Goal: Information Seeking & Learning: Find specific page/section

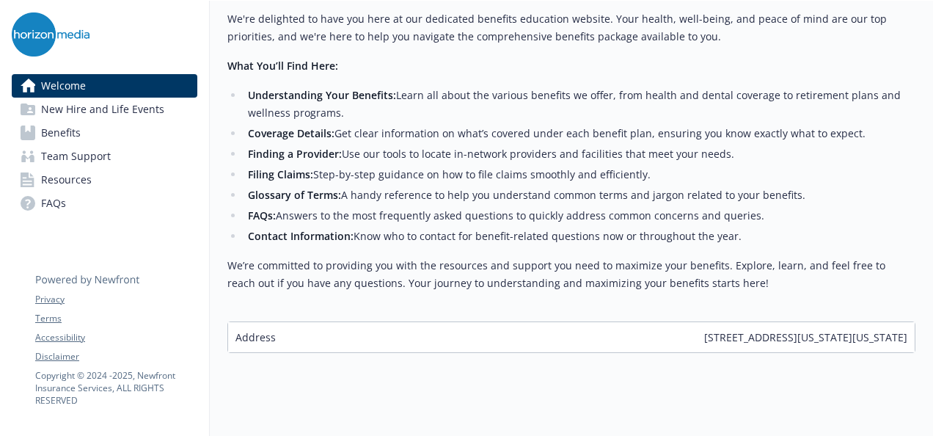
scroll to position [666, 0]
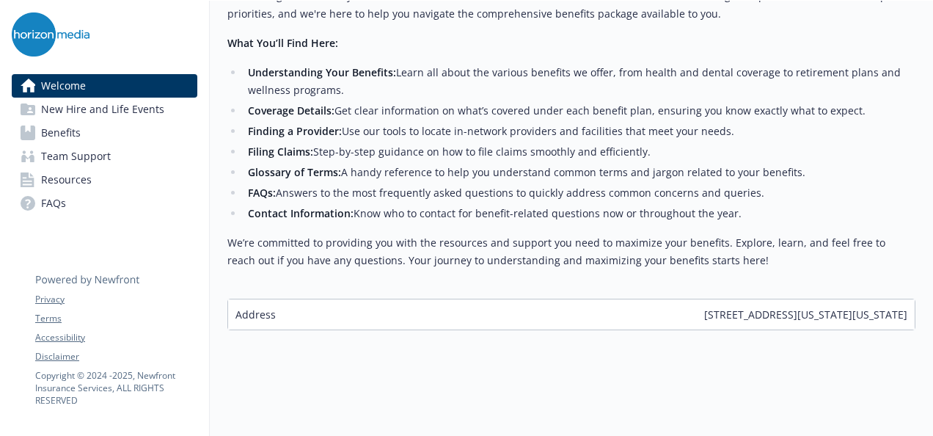
click at [43, 207] on span "FAQs" at bounding box center [53, 202] width 25 height 23
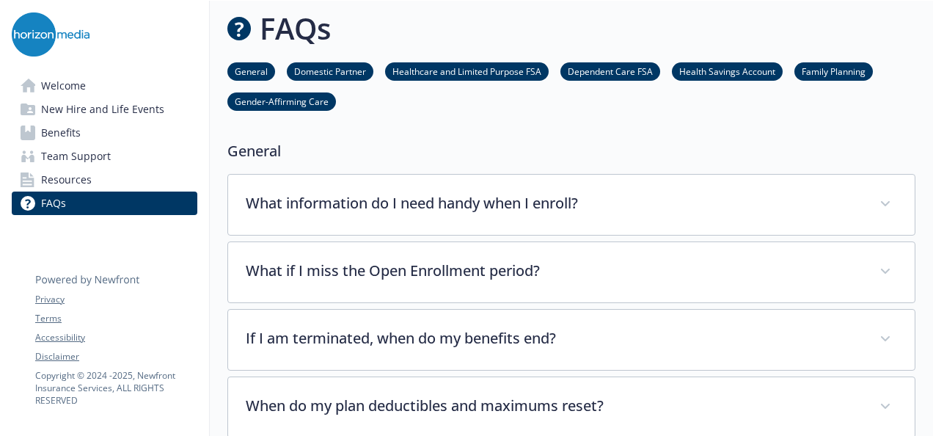
scroll to position [666, 0]
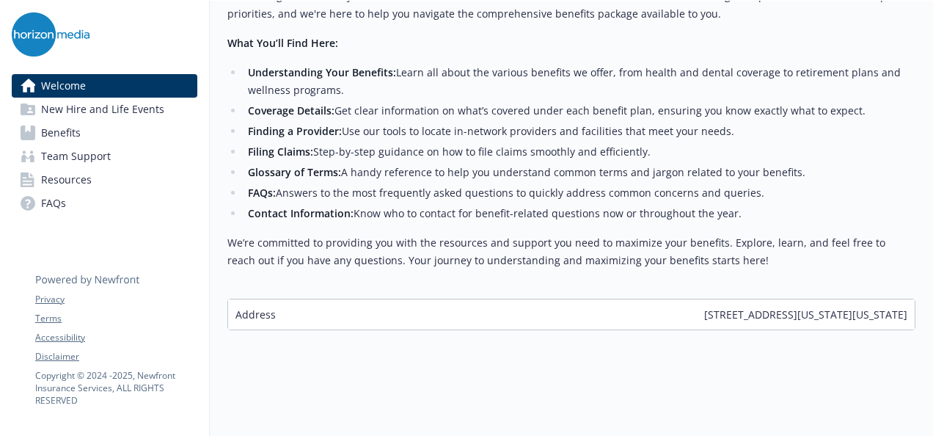
scroll to position [666, 0]
